Goal: Task Accomplishment & Management: Manage account settings

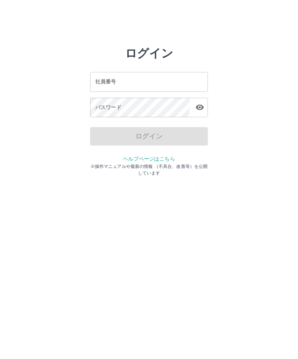
click at [150, 79] on input "社員番号" at bounding box center [149, 81] width 118 height 19
type input "*******"
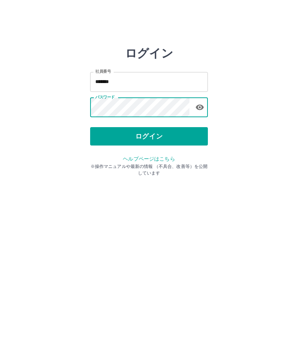
click at [148, 132] on button "ログイン" at bounding box center [149, 136] width 118 height 18
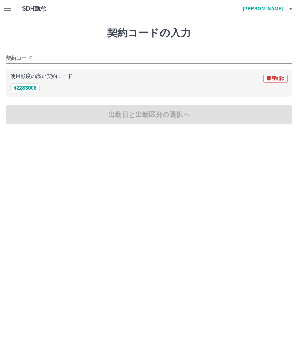
click at [11, 11] on icon "button" at bounding box center [7, 8] width 9 height 9
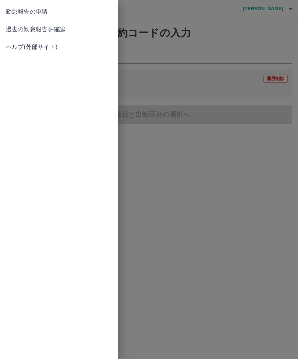
click at [61, 31] on span "過去の勤怠報告を確認" at bounding box center [59, 29] width 106 height 9
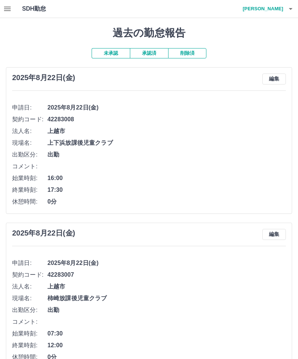
click at [294, 6] on icon "button" at bounding box center [290, 8] width 9 height 9
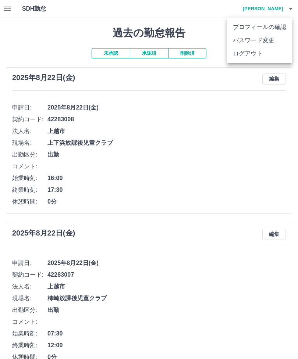
click at [241, 56] on li "ログアウト" at bounding box center [259, 53] width 65 height 13
